Goal: Task Accomplishment & Management: Complete application form

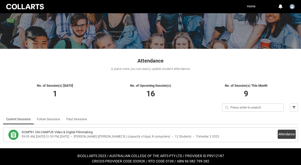
scroll to position [50, 0]
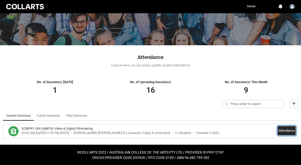
click at [291, 133] on button "Attendance" at bounding box center [286, 130] width 18 height 9
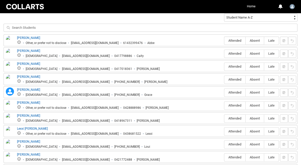
scroll to position [187, 0]
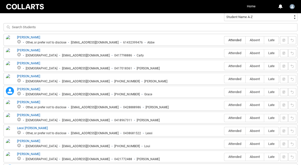
click at [238, 39] on span "Attended" at bounding box center [234, 40] width 21 height 4
click at [224, 40] on input "Attended" at bounding box center [224, 40] width 0 height 0
type lightning-radio-group "Attended"
radio input "true"
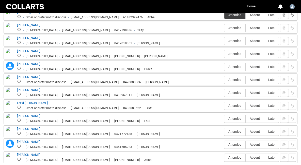
scroll to position [211, 0]
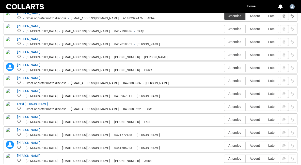
click at [235, 66] on span "Attended" at bounding box center [234, 68] width 21 height 4
click at [224, 68] on input "Attended" at bounding box center [224, 68] width 0 height 0
type lightning-radio-group "Attended"
radio input "true"
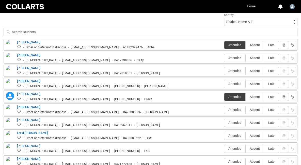
scroll to position [179, 0]
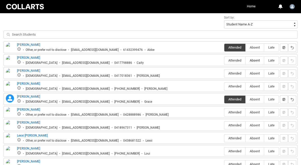
click at [253, 60] on span "Absent" at bounding box center [254, 60] width 18 height 4
click at [245, 60] on input "Absent" at bounding box center [245, 60] width 0 height 0
type lightning-radio-group "Absent"
radio input "true"
click at [253, 76] on label "Absent" at bounding box center [254, 74] width 18 height 8
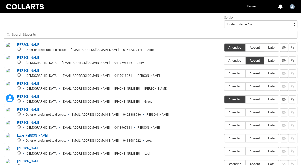
click at [245, 73] on input "Absent" at bounding box center [245, 73] width 0 height 0
type lightning-radio-group "Absent"
radio input "true"
click at [234, 86] on span "Attended" at bounding box center [234, 86] width 21 height 4
click at [224, 86] on input "Attended" at bounding box center [224, 86] width 0 height 0
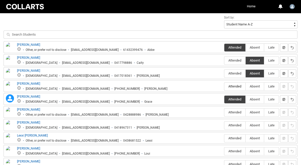
type lightning-radio-group "Attended"
radio input "true"
click at [254, 111] on span "Absent" at bounding box center [254, 112] width 18 height 4
click at [245, 112] on input "Absent" at bounding box center [245, 112] width 0 height 0
type lightning-radio-group "Absent"
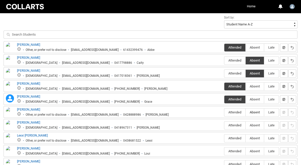
radio input "true"
click at [274, 124] on span "Late" at bounding box center [271, 125] width 14 height 4
click at [264, 125] on input "Late" at bounding box center [264, 125] width 0 height 0
type lightning-radio-group "Late"
radio input "true"
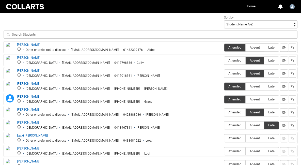
click at [238, 137] on span "Attended" at bounding box center [234, 138] width 21 height 4
click at [224, 138] on input "Attended" at bounding box center [224, 138] width 0 height 0
type lightning-radio-group "Attended"
radio input "true"
click at [252, 149] on span "Absent" at bounding box center [254, 151] width 18 height 4
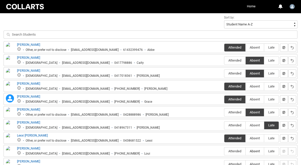
click at [245, 151] on input "Absent" at bounding box center [245, 151] width 0 height 0
type lightning-radio-group "Absent"
radio input "true"
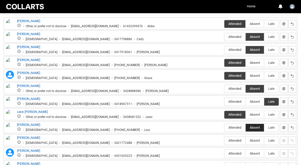
scroll to position [205, 0]
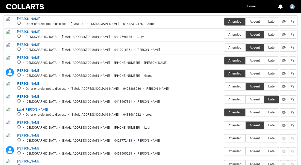
click at [236, 136] on span "Attended" at bounding box center [234, 138] width 21 height 4
click at [224, 138] on input "Attended" at bounding box center [224, 138] width 0 height 0
type lightning-radio-group "Attended"
radio input "true"
click at [253, 149] on span "Absent" at bounding box center [254, 151] width 18 height 4
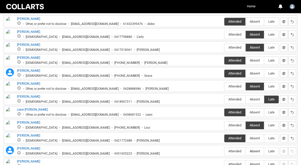
click at [245, 151] on input "Absent" at bounding box center [245, 151] width 0 height 0
type lightning-radio-group "Absent"
radio input "true"
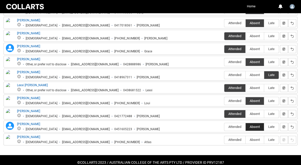
scroll to position [231, 0]
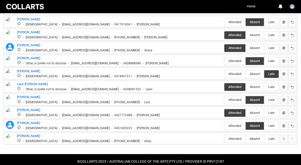
click at [256, 138] on span "Absent" at bounding box center [254, 139] width 18 height 4
click at [245, 138] on input "Absent" at bounding box center [245, 138] width 0 height 0
type lightning-radio-group "Absent"
radio input "true"
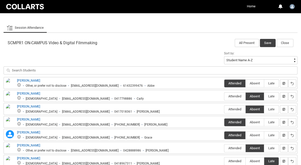
scroll to position [140, 0]
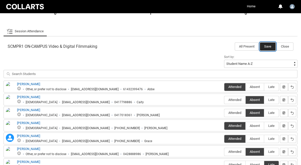
click at [267, 44] on button "Save" at bounding box center [268, 46] width 16 height 8
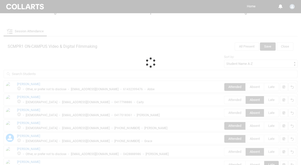
scroll to position [50, 0]
